Goal: Find specific page/section: Find specific page/section

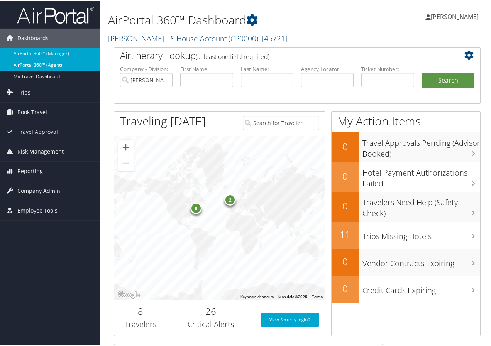
click at [30, 61] on link "AirPortal 360™ (Agent)" at bounding box center [50, 64] width 100 height 12
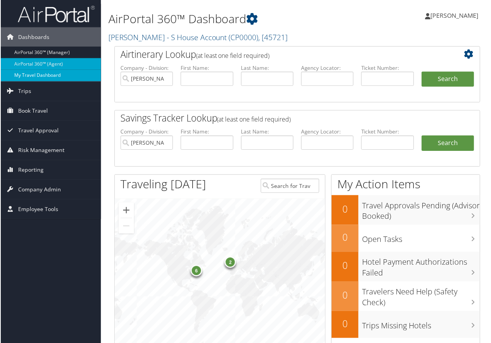
click at [44, 75] on link "My Travel Dashboard" at bounding box center [50, 76] width 100 height 12
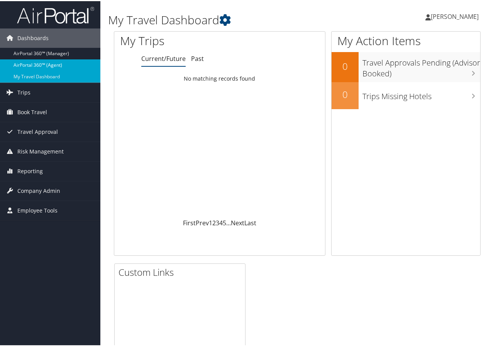
click at [42, 61] on link "AirPortal 360™ (Agent)" at bounding box center [50, 64] width 100 height 12
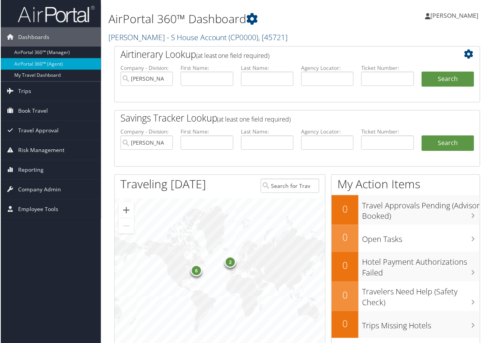
click at [191, 36] on link "[PERSON_NAME] - S House Account ( CP0000 ) , [ 45721 ]" at bounding box center [197, 37] width 179 height 10
click at [191, 36] on link "Collette Peck - S House Account ( CP0000 ) , [ 45721 ]" at bounding box center [197, 37] width 179 height 10
click at [346, 35] on h2 "[PERSON_NAME] - S House Account ( CP0000 ) , [ 45721 ]" at bounding box center [234, 36] width 252 height 13
click at [449, 12] on span "[PERSON_NAME]" at bounding box center [455, 15] width 48 height 8
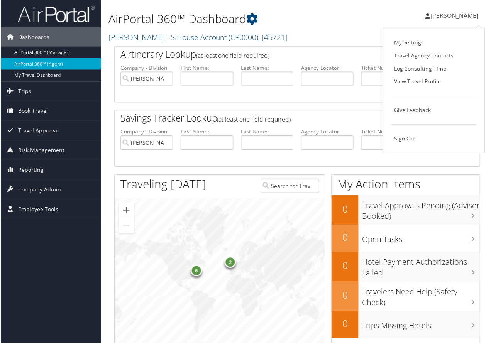
click at [450, 12] on span "[PERSON_NAME]" at bounding box center [455, 15] width 48 height 8
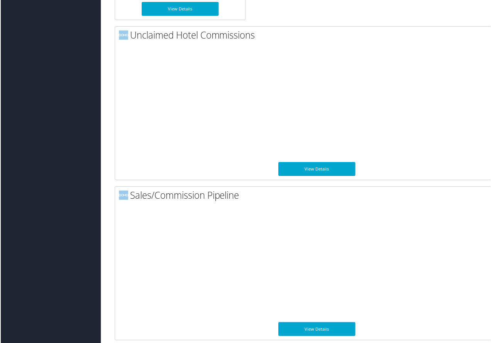
scroll to position [706, 0]
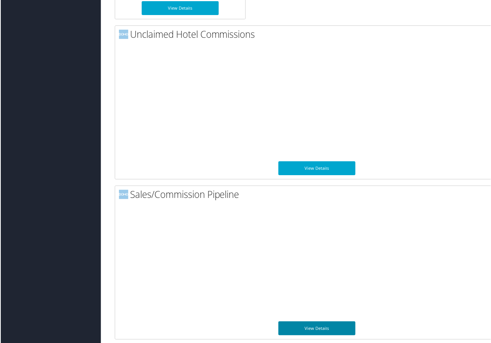
click at [318, 326] on link "View Details" at bounding box center [316, 329] width 77 height 14
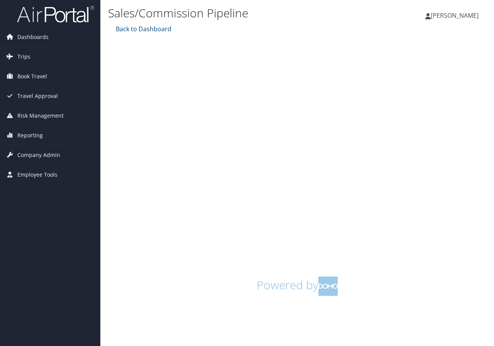
click at [465, 15] on span "[PERSON_NAME]" at bounding box center [455, 15] width 48 height 8
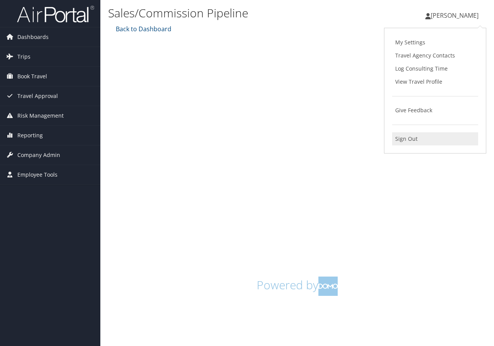
click at [404, 139] on link "Sign Out" at bounding box center [435, 138] width 86 height 13
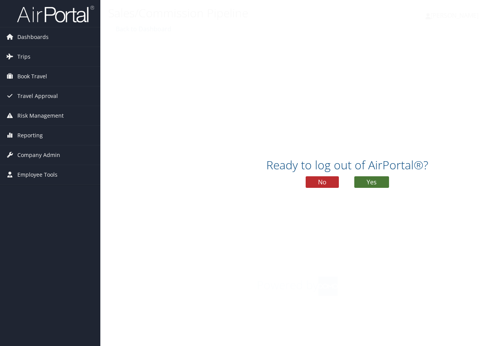
click at [370, 181] on button "Yes" at bounding box center [371, 182] width 35 height 12
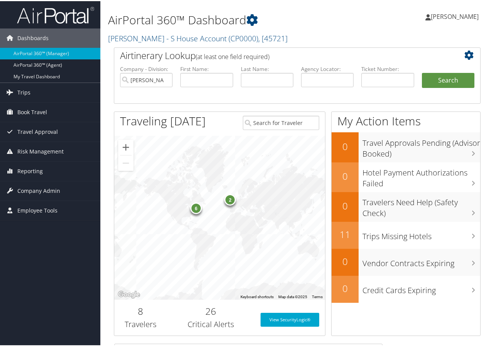
click at [467, 52] on icon at bounding box center [470, 53] width 13 height 9
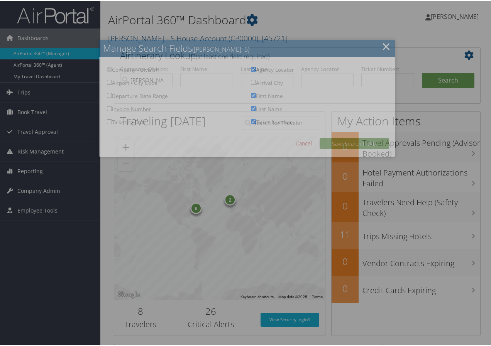
checkbox input "true"
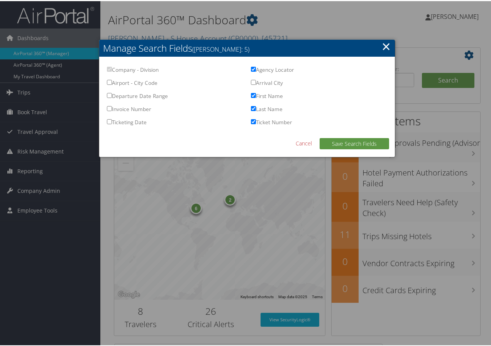
click at [467, 52] on div at bounding box center [247, 173] width 494 height 346
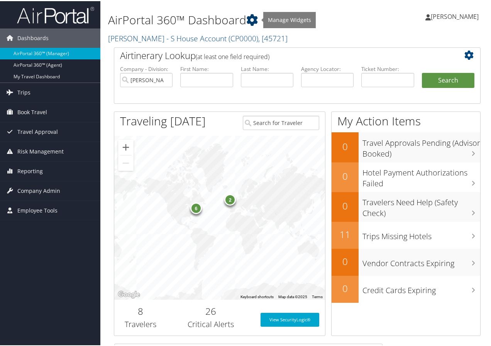
click at [253, 16] on icon at bounding box center [252, 19] width 12 height 12
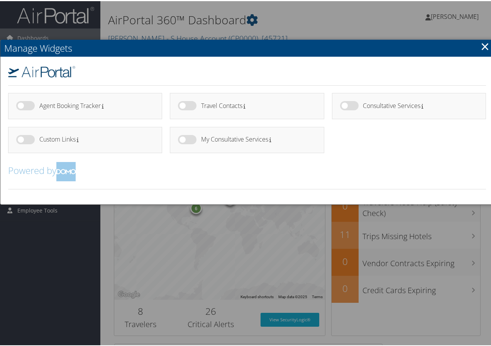
click at [30, 106] on label at bounding box center [25, 104] width 19 height 9
click at [25, 106] on input "checkbox" at bounding box center [22, 105] width 5 height 5
click at [232, 159] on div "Agent Booking Tracker Travel Contacts" at bounding box center [246, 129] width 493 height 147
click at [224, 76] on div "Agent Booking Tracker Travel Contacts" at bounding box center [246, 129] width 493 height 147
click at [23, 105] on label at bounding box center [25, 104] width 19 height 9
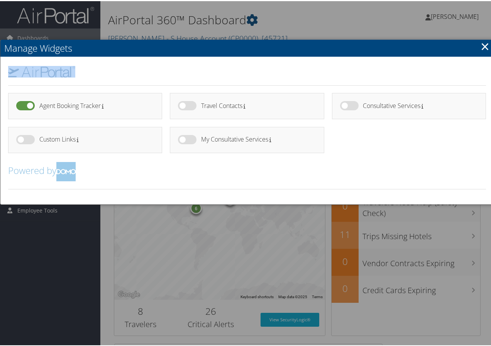
click at [23, 105] on input "checkbox" at bounding box center [22, 105] width 5 height 5
checkbox input "false"
click at [481, 43] on link "×" at bounding box center [485, 44] width 9 height 15
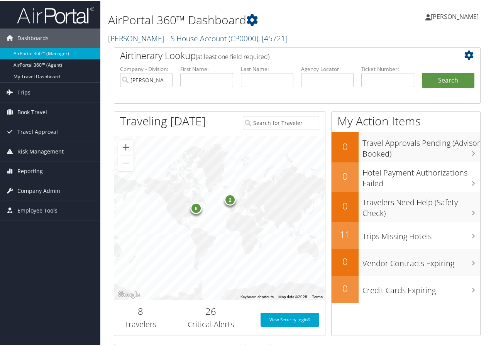
click at [199, 34] on link "[PERSON_NAME] - S House Account ( CP0000 ) , [ 45721 ]" at bounding box center [197, 37] width 179 height 10
click at [285, 28] on div "AirPortal 360™ Dashboard Collette Peck - S House Account ( CP0000 ) , [ 45721 ]…" at bounding box center [234, 23] width 252 height 39
click at [36, 62] on link "AirPortal 360™ (Agent)" at bounding box center [50, 64] width 100 height 12
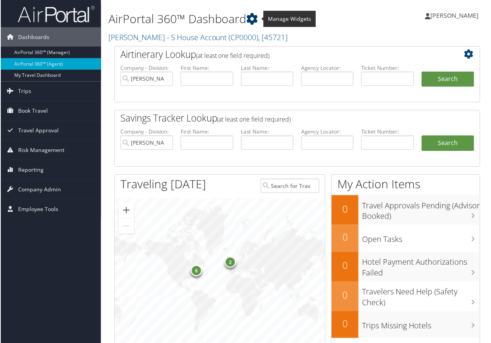
click at [255, 17] on icon at bounding box center [252, 19] width 12 height 12
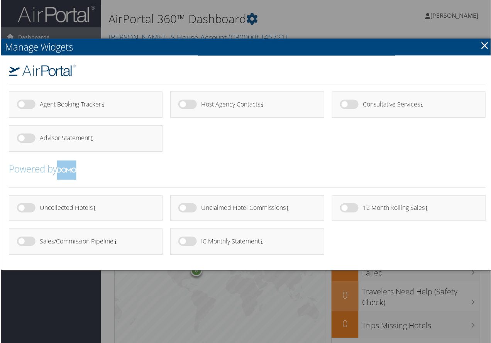
drag, startPoint x: 188, startPoint y: 243, endPoint x: 184, endPoint y: 252, distance: 10.7
click at [189, 243] on label at bounding box center [187, 241] width 19 height 9
click at [187, 243] on input "checkbox" at bounding box center [184, 243] width 5 height 5
checkbox input "true"
click at [481, 44] on link "×" at bounding box center [485, 44] width 9 height 15
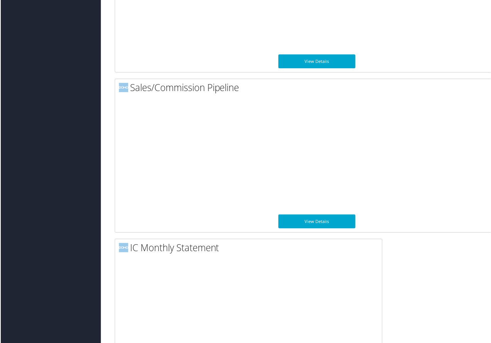
scroll to position [867, 0]
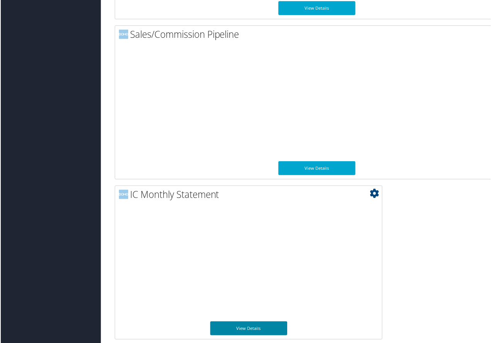
click at [251, 324] on link "View Details" at bounding box center [248, 329] width 77 height 14
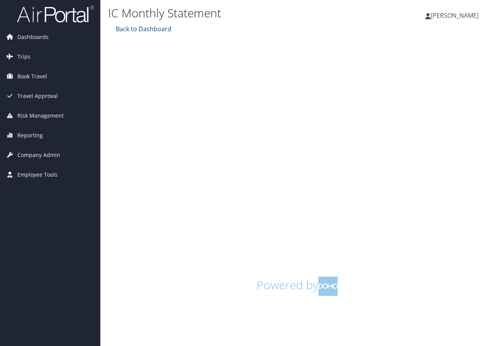
click at [169, 284] on h1 "Powered by" at bounding box center [297, 286] width 367 height 19
click at [19, 34] on span "Dashboards" at bounding box center [32, 36] width 31 height 19
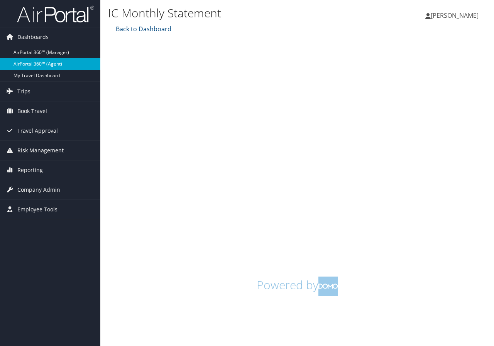
click at [32, 61] on link "AirPortal 360™ (Agent)" at bounding box center [50, 64] width 100 height 12
